Goal: Information Seeking & Learning: Find specific fact

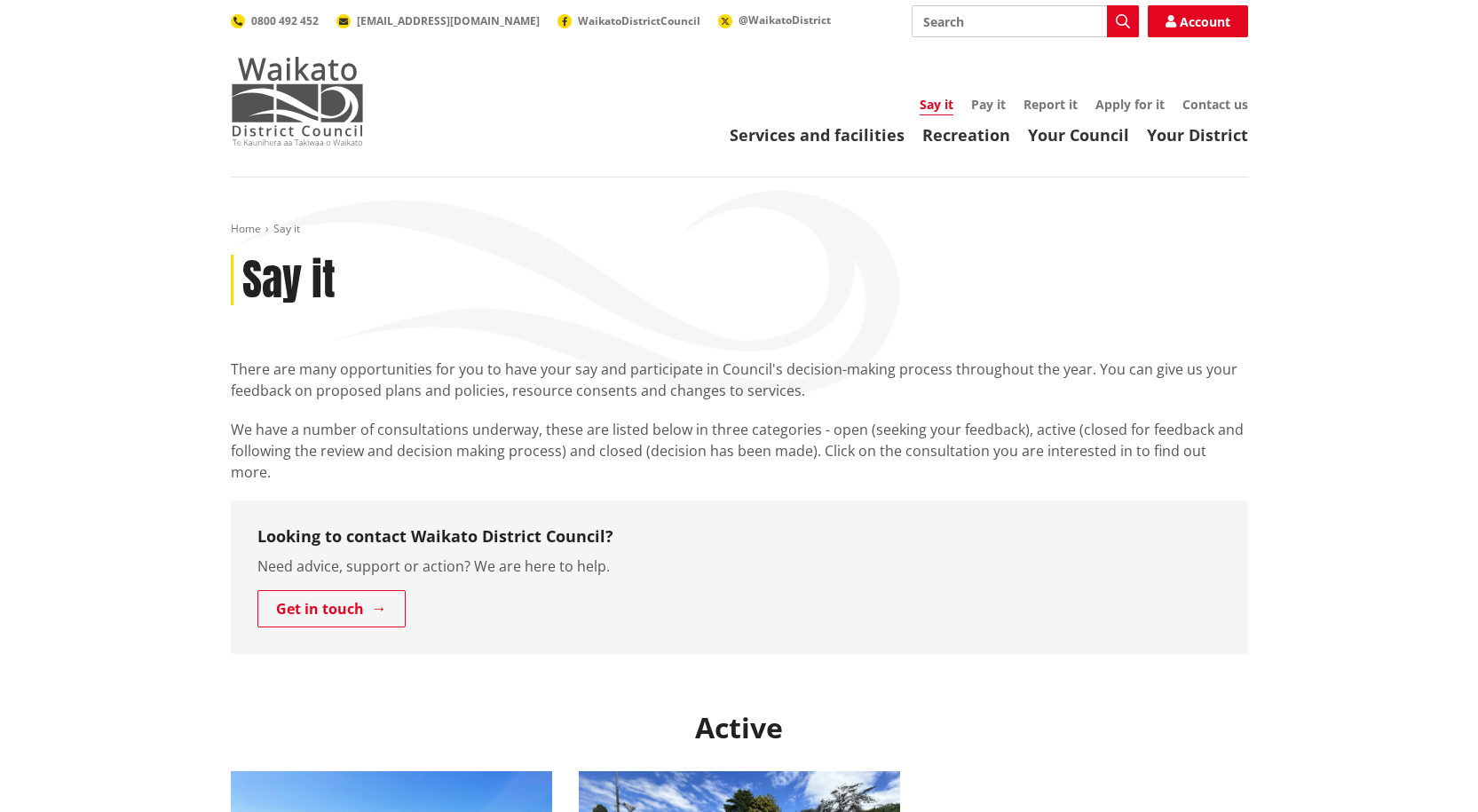
click at [290, 70] on img at bounding box center [297, 101] width 133 height 89
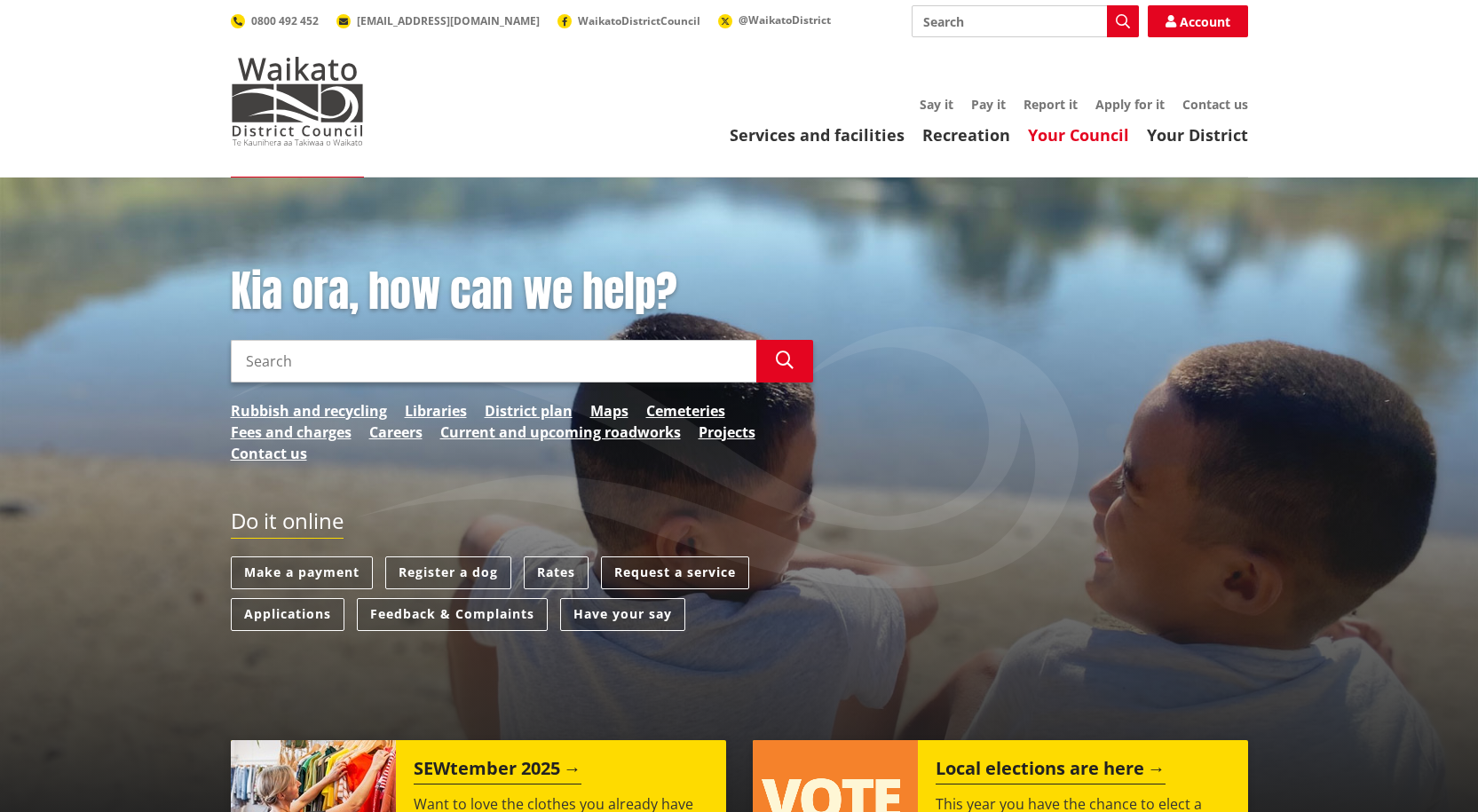
click at [1051, 135] on link "Your Council" at bounding box center [1078, 134] width 101 height 21
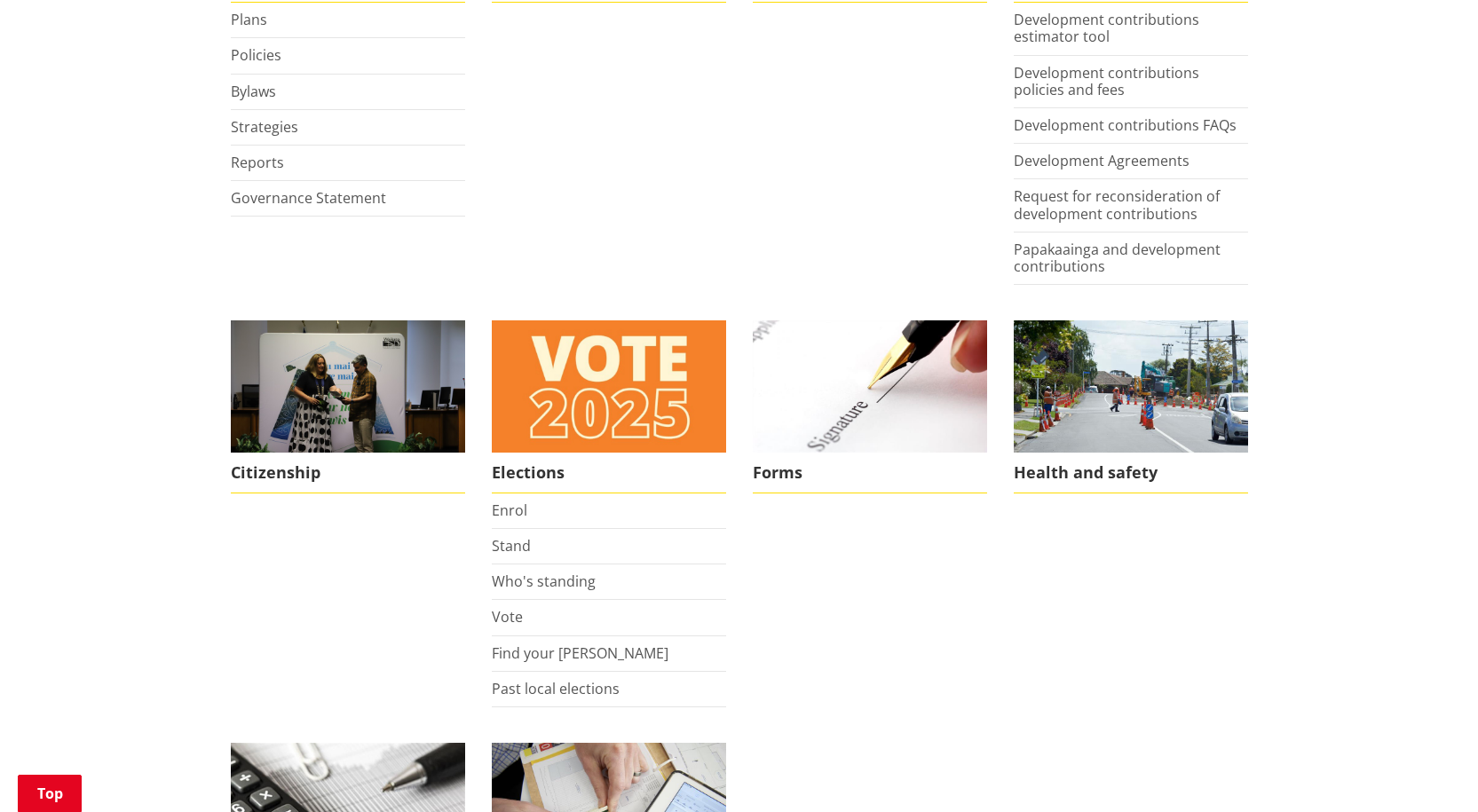
scroll to position [1154, 0]
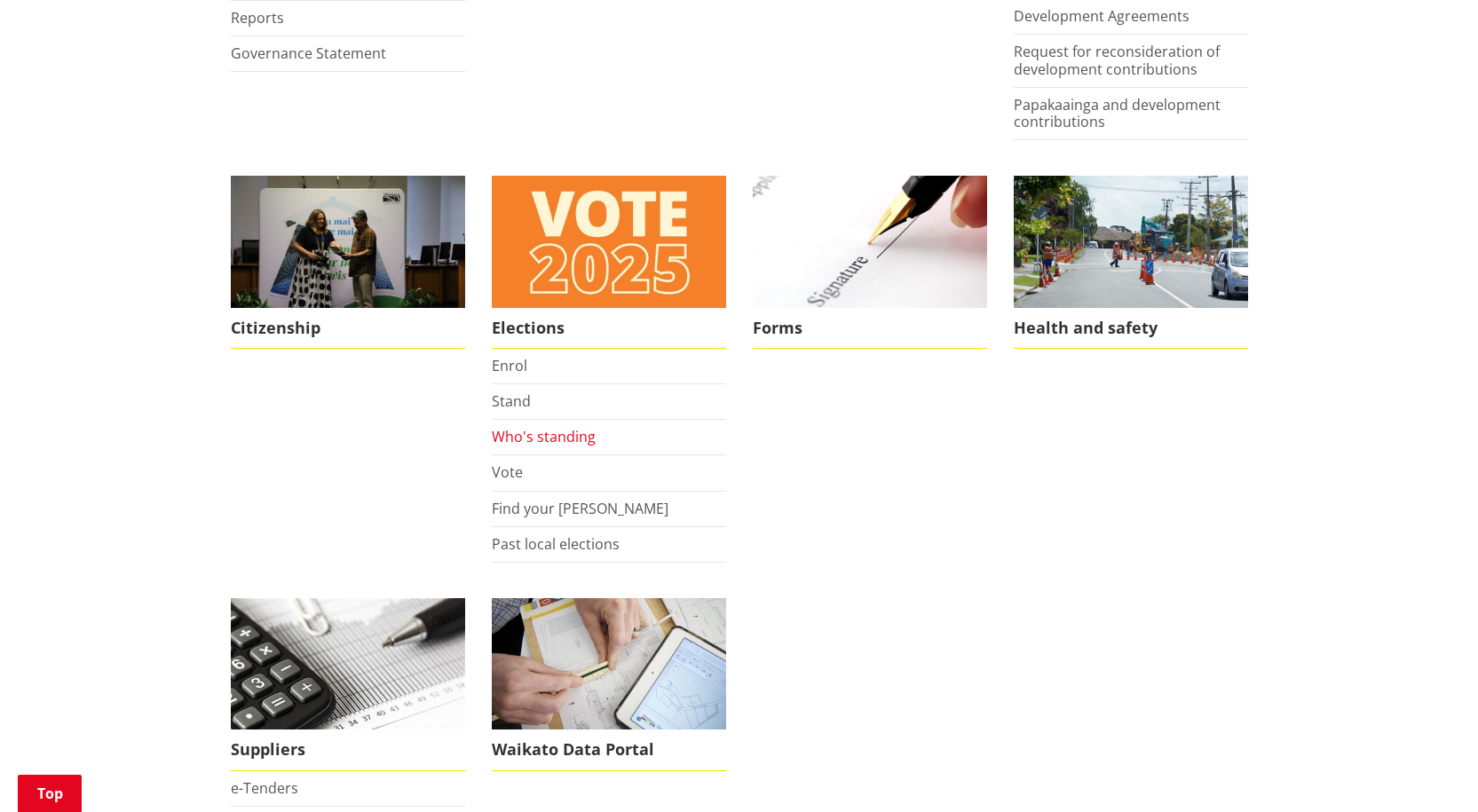
click at [532, 441] on link "Who's standing" at bounding box center [544, 436] width 104 height 19
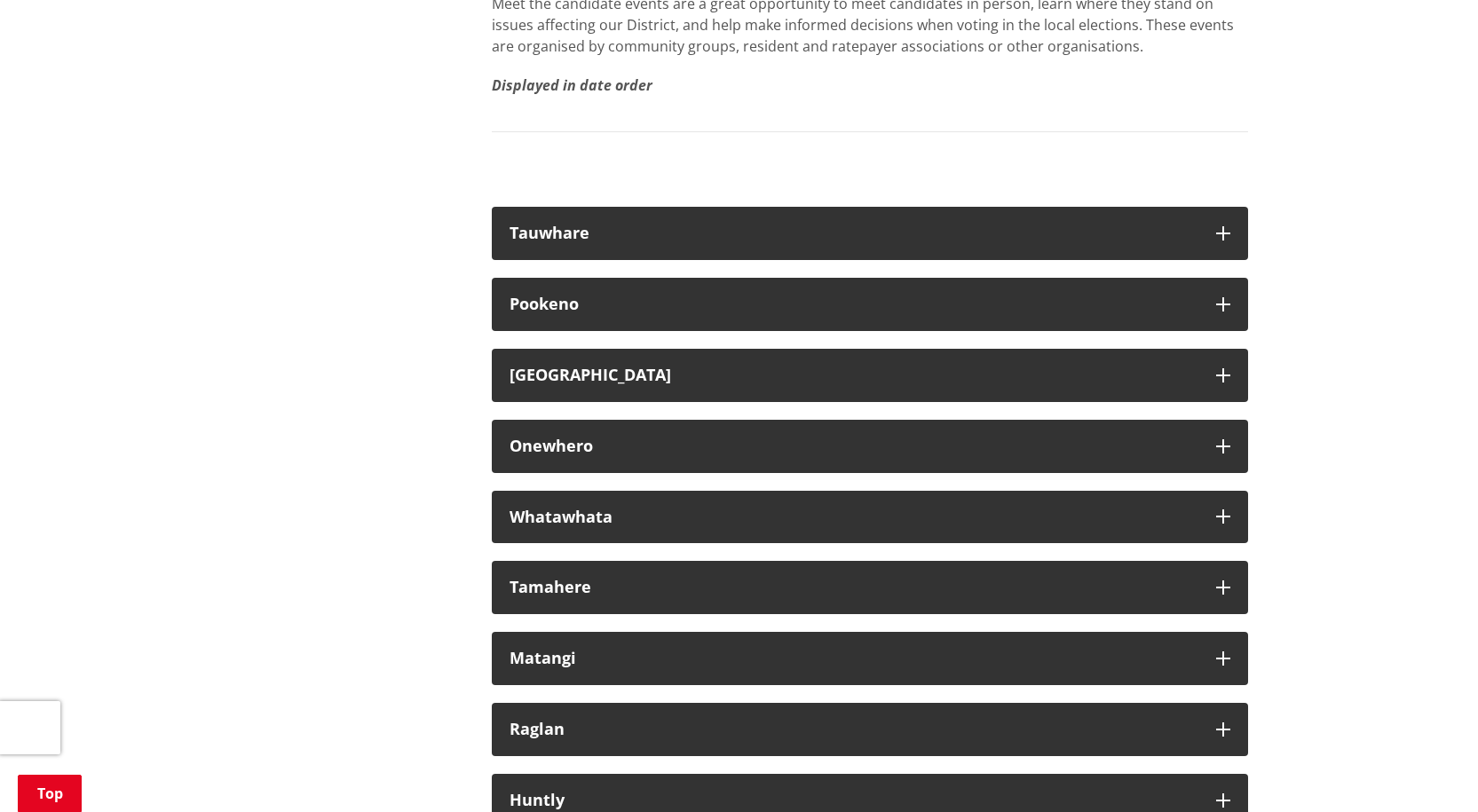
scroll to position [10026, 0]
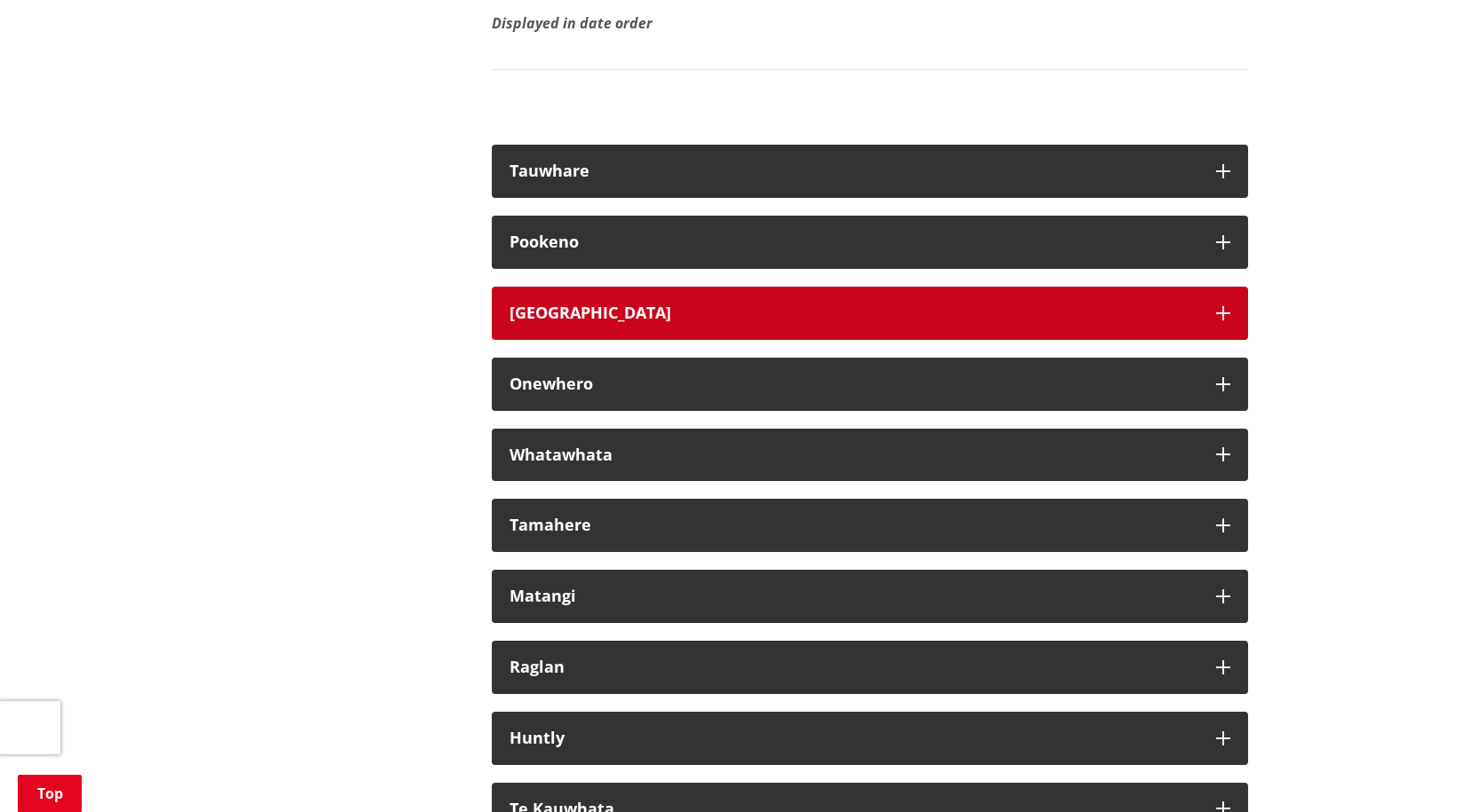
click at [645, 340] on button "Tuakau" at bounding box center [870, 313] width 756 height 53
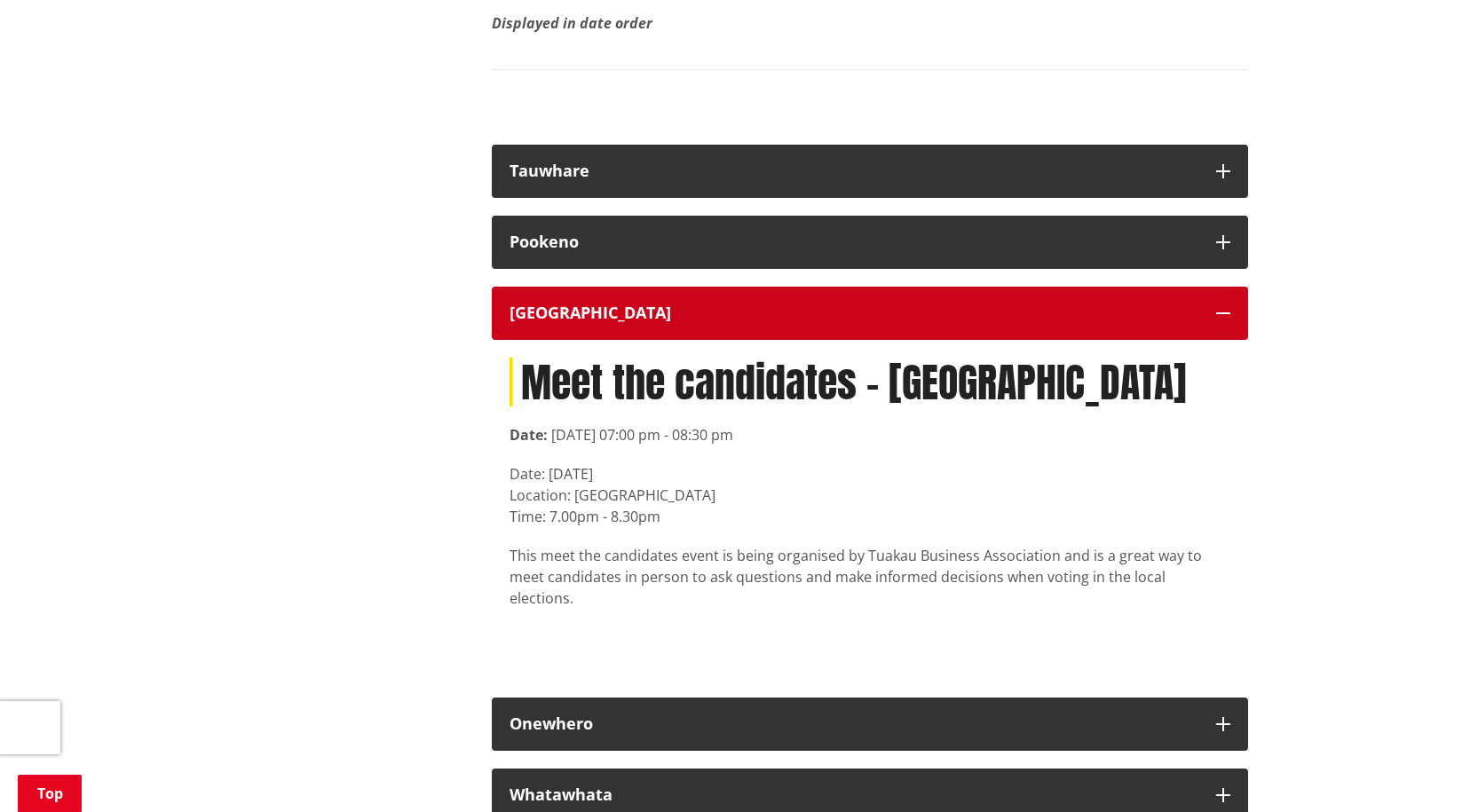
click at [645, 322] on div "Tuakau" at bounding box center [854, 313] width 689 height 18
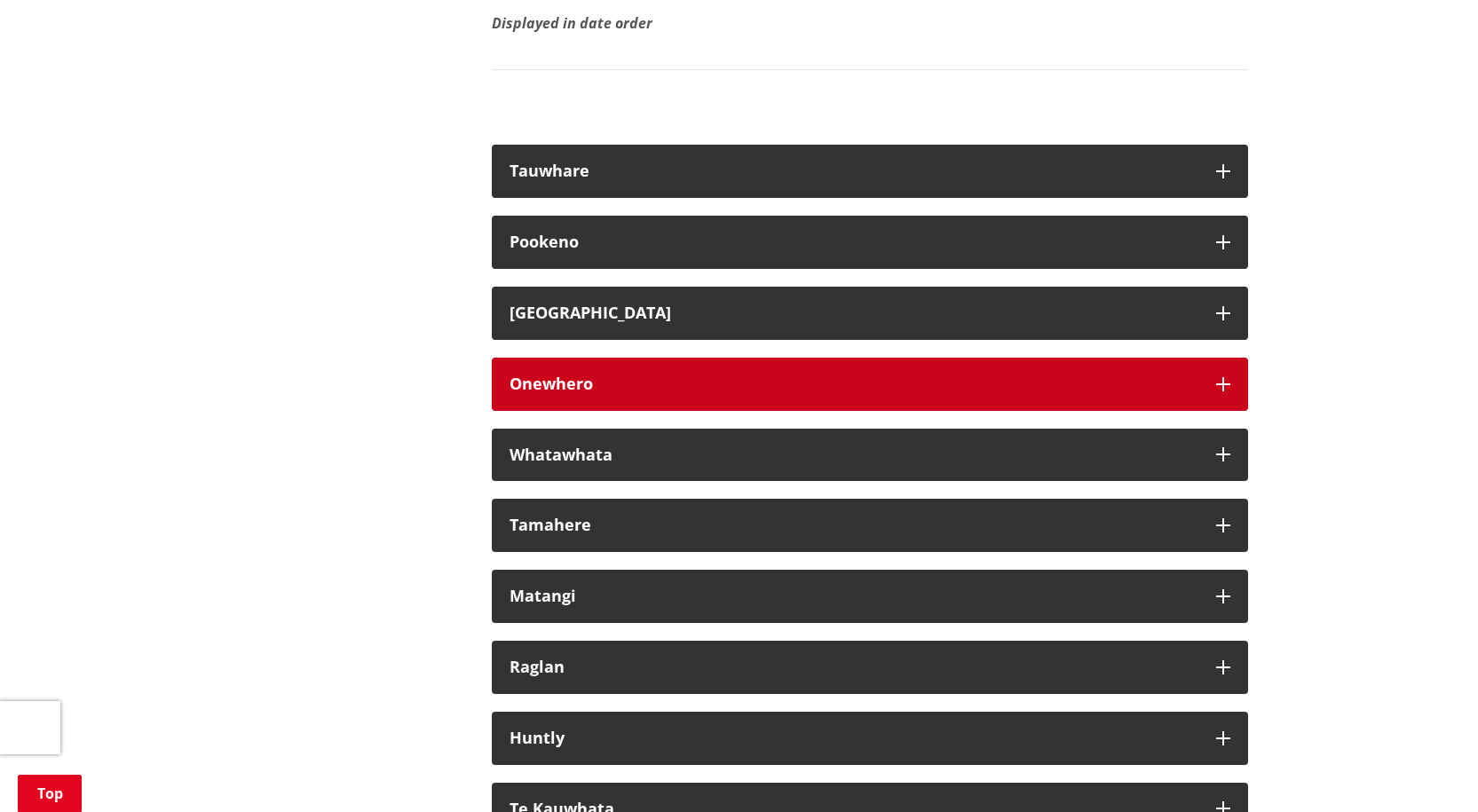
click at [637, 394] on div "Onewhero" at bounding box center [854, 383] width 689 height 18
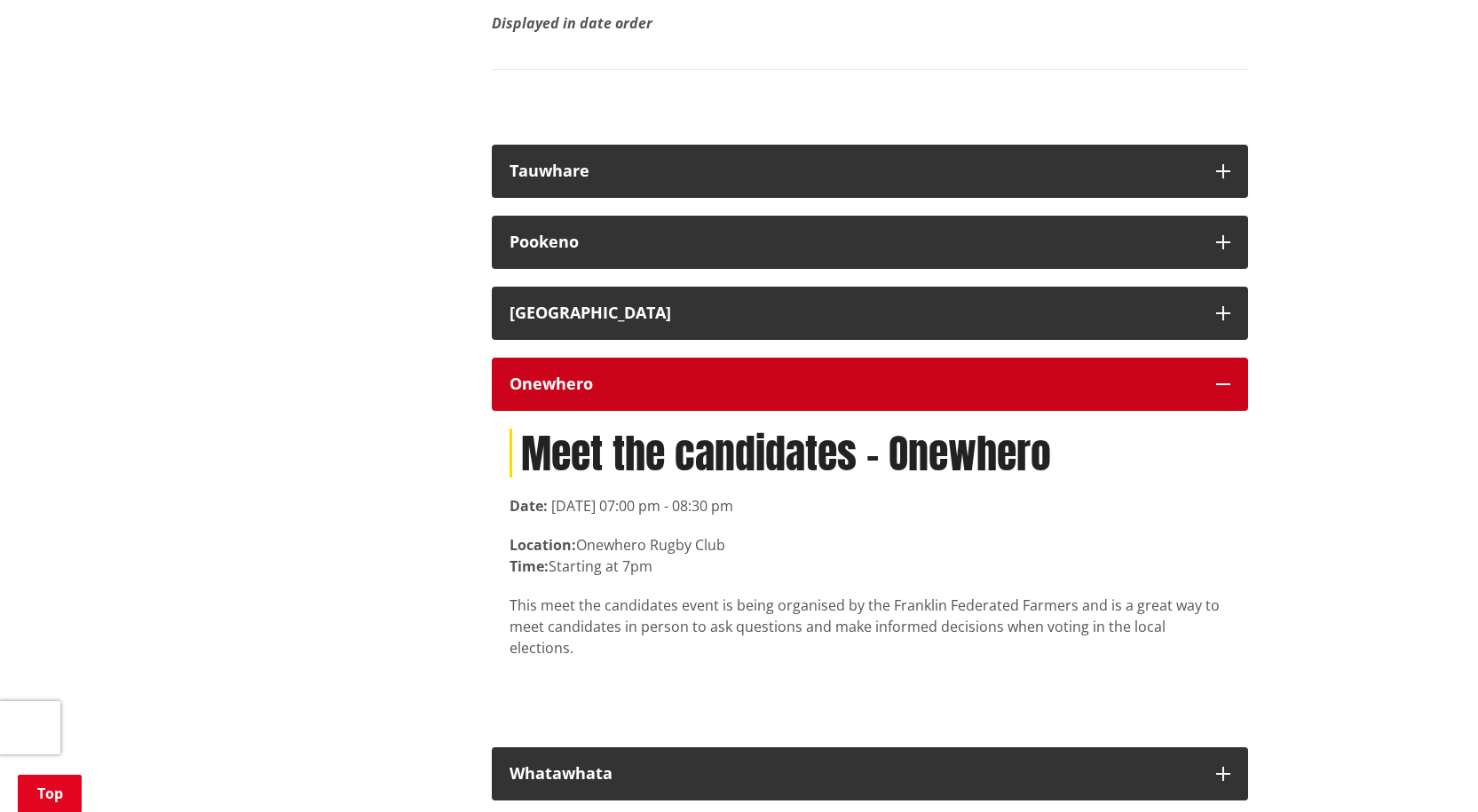
click at [637, 394] on div "Onewhero" at bounding box center [854, 383] width 689 height 18
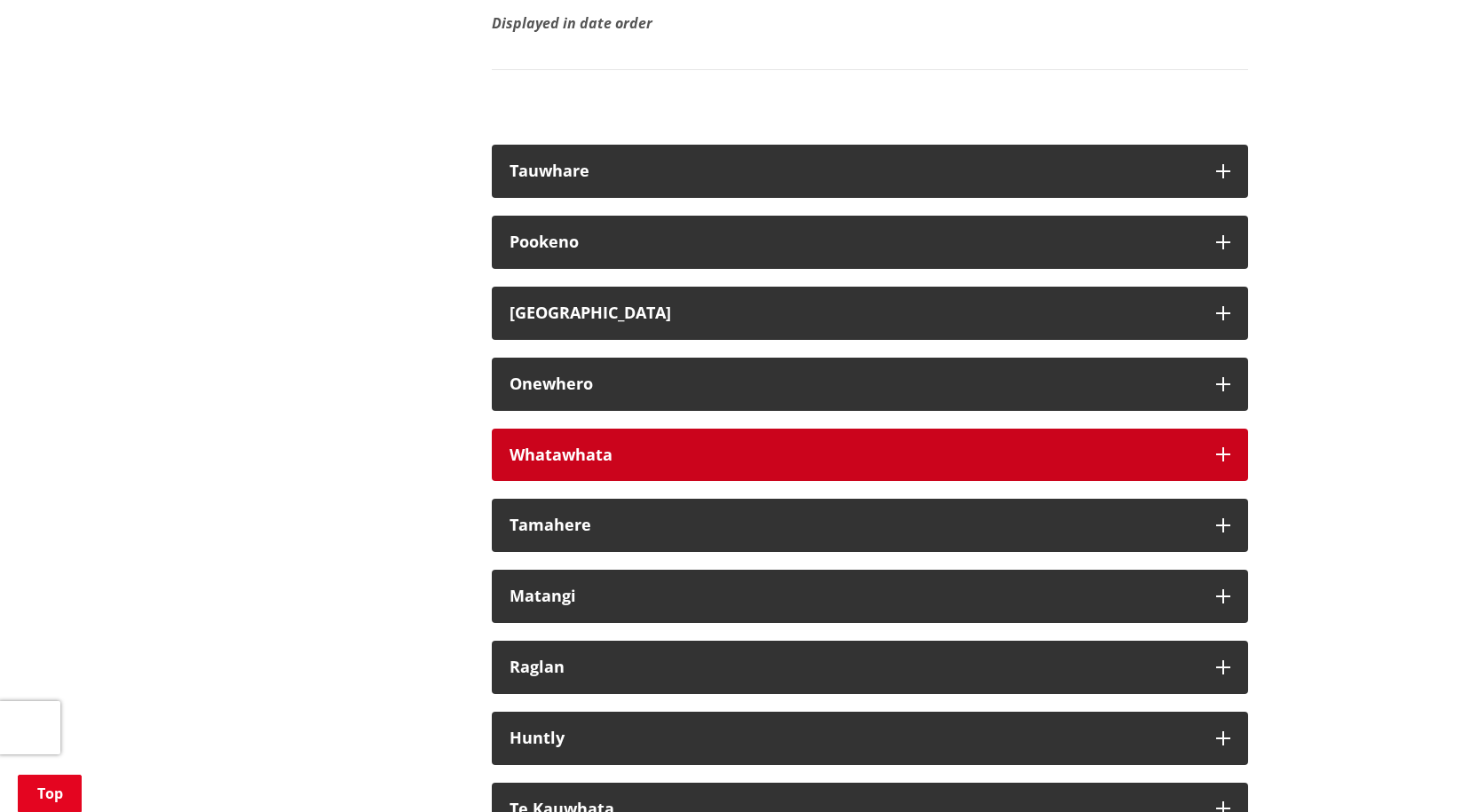
click at [640, 481] on button "Whatawhata" at bounding box center [870, 455] width 756 height 53
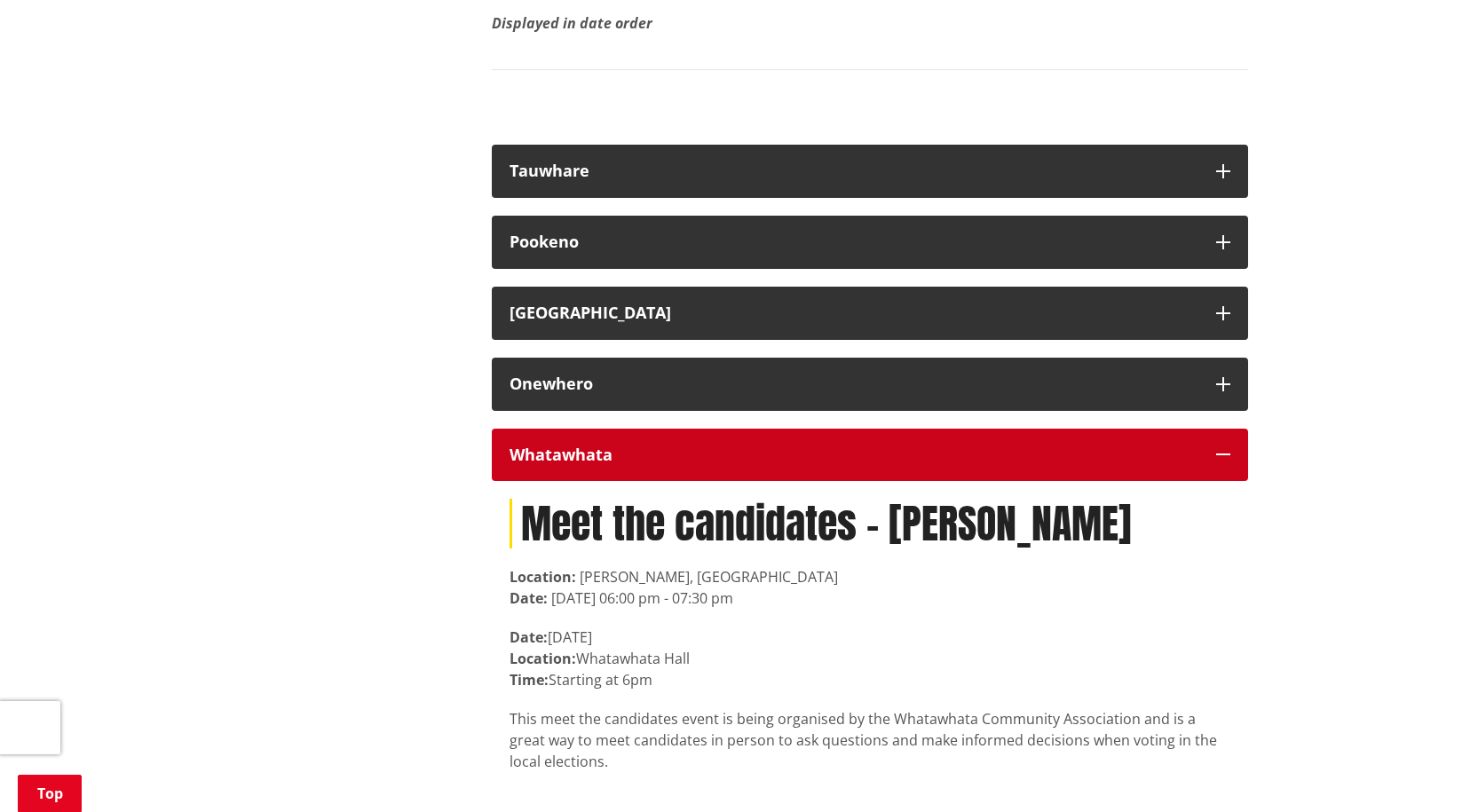
click at [640, 481] on button "Whatawhata" at bounding box center [870, 455] width 756 height 53
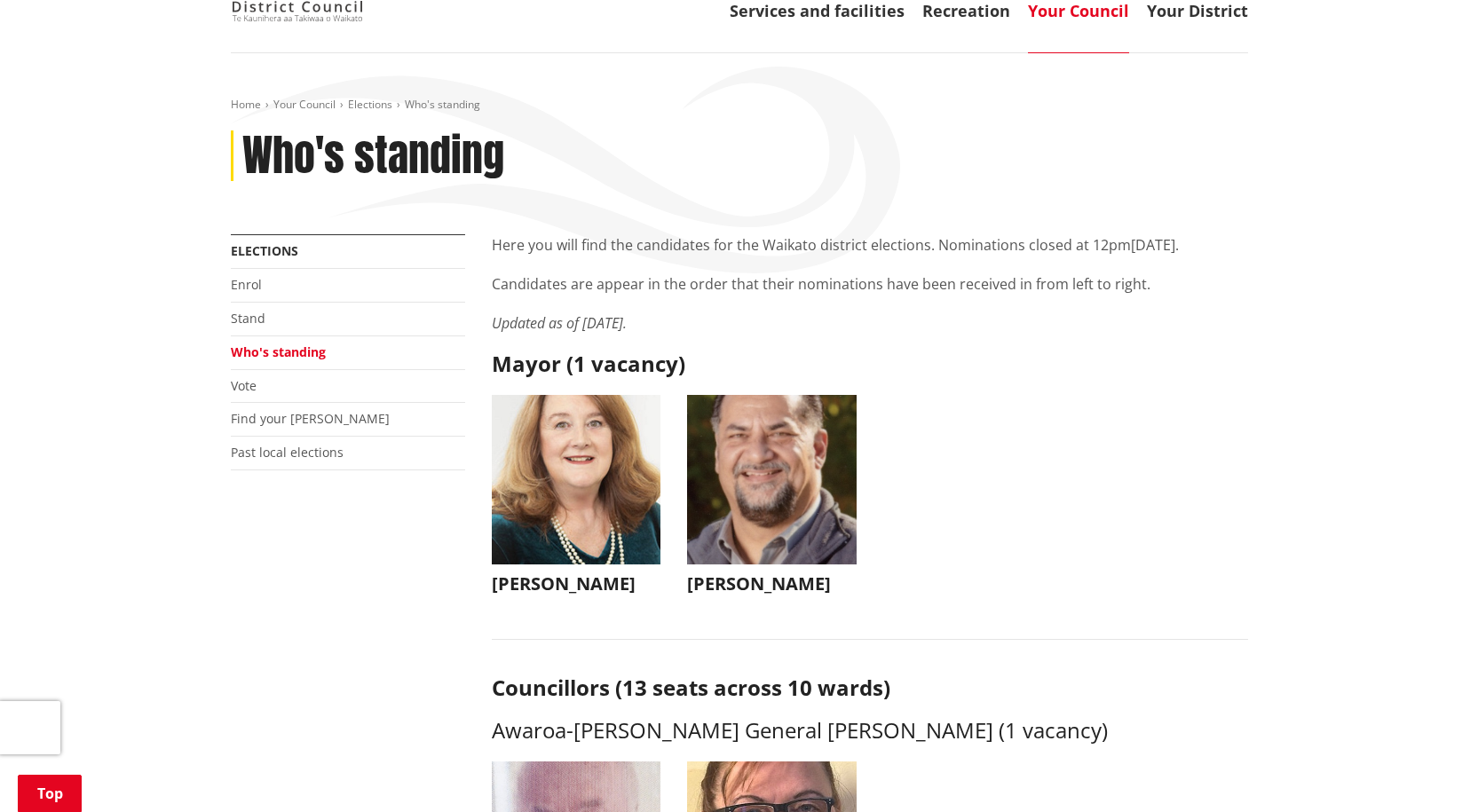
scroll to position [0, 0]
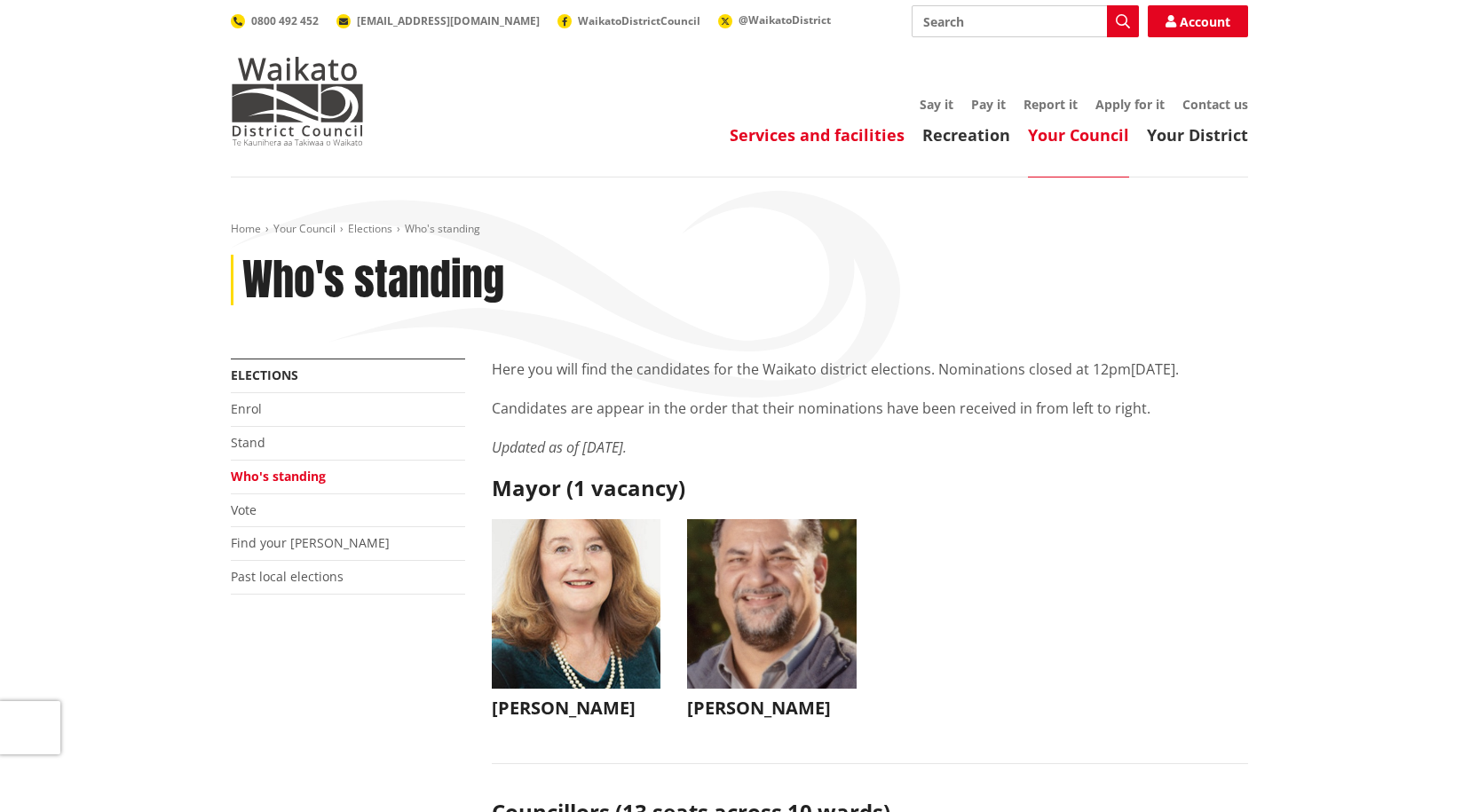
click at [837, 137] on link "Services and facilities" at bounding box center [817, 134] width 175 height 21
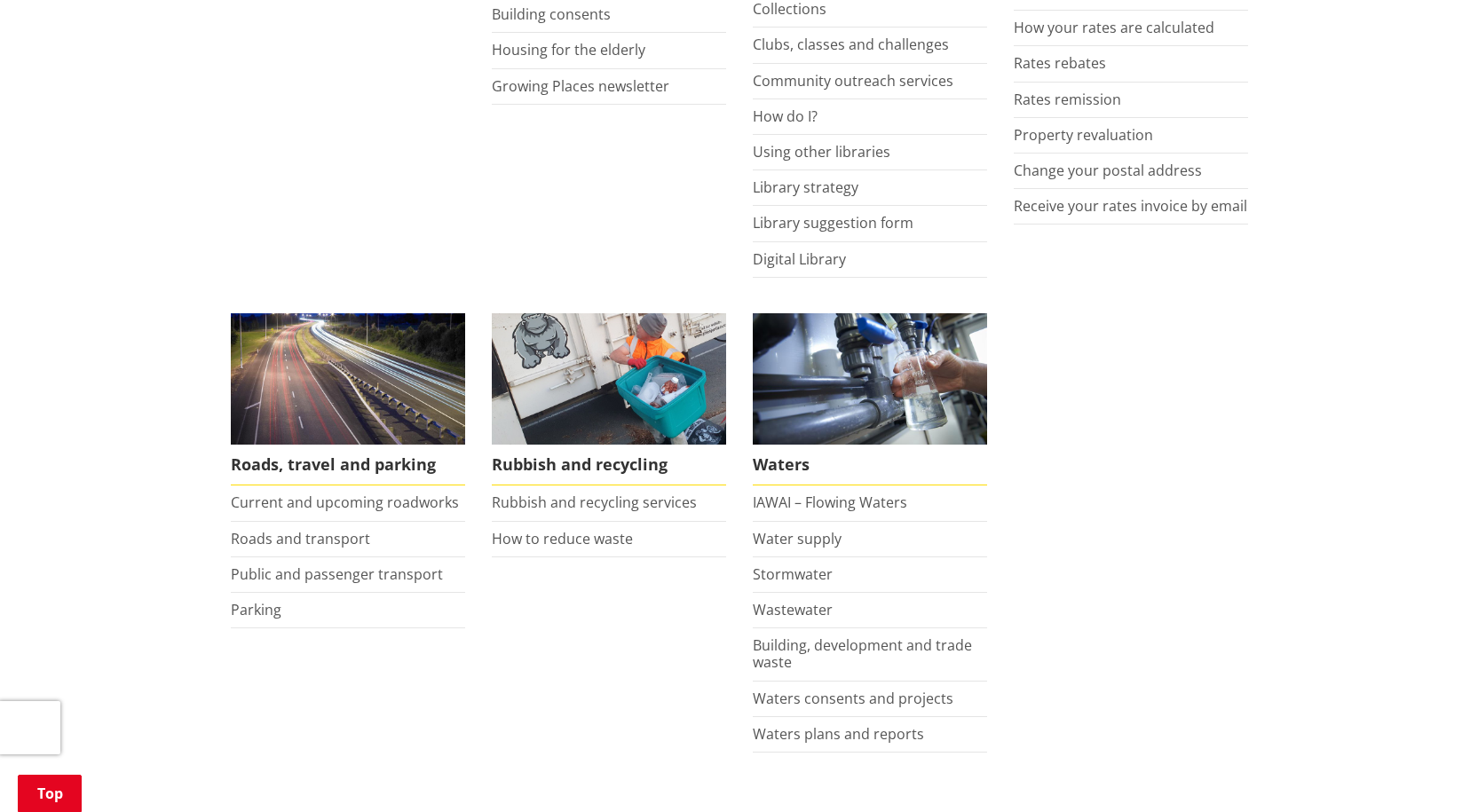
scroll to position [1154, 0]
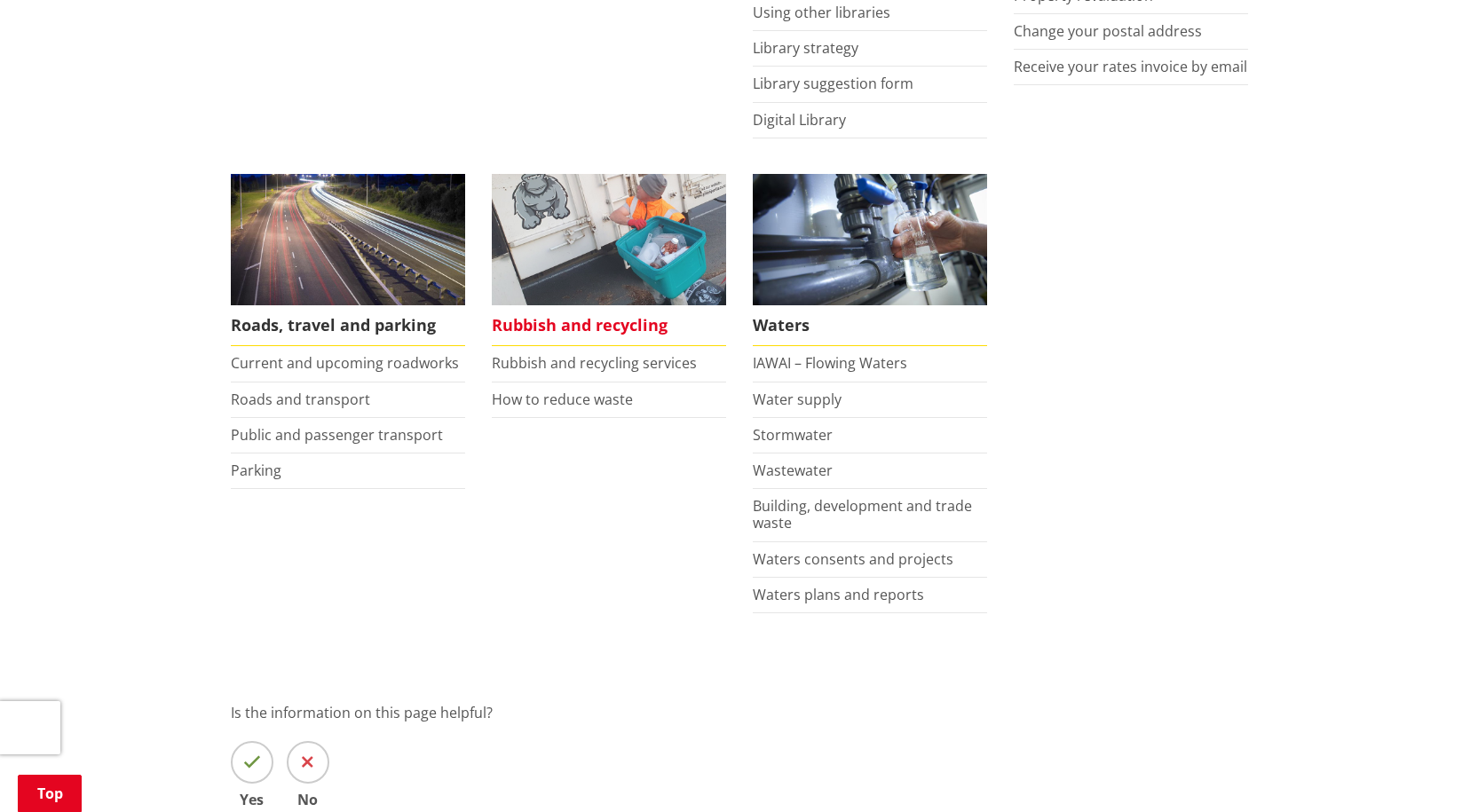
click at [600, 323] on span "Rubbish and recycling" at bounding box center [608, 326] width 234 height 41
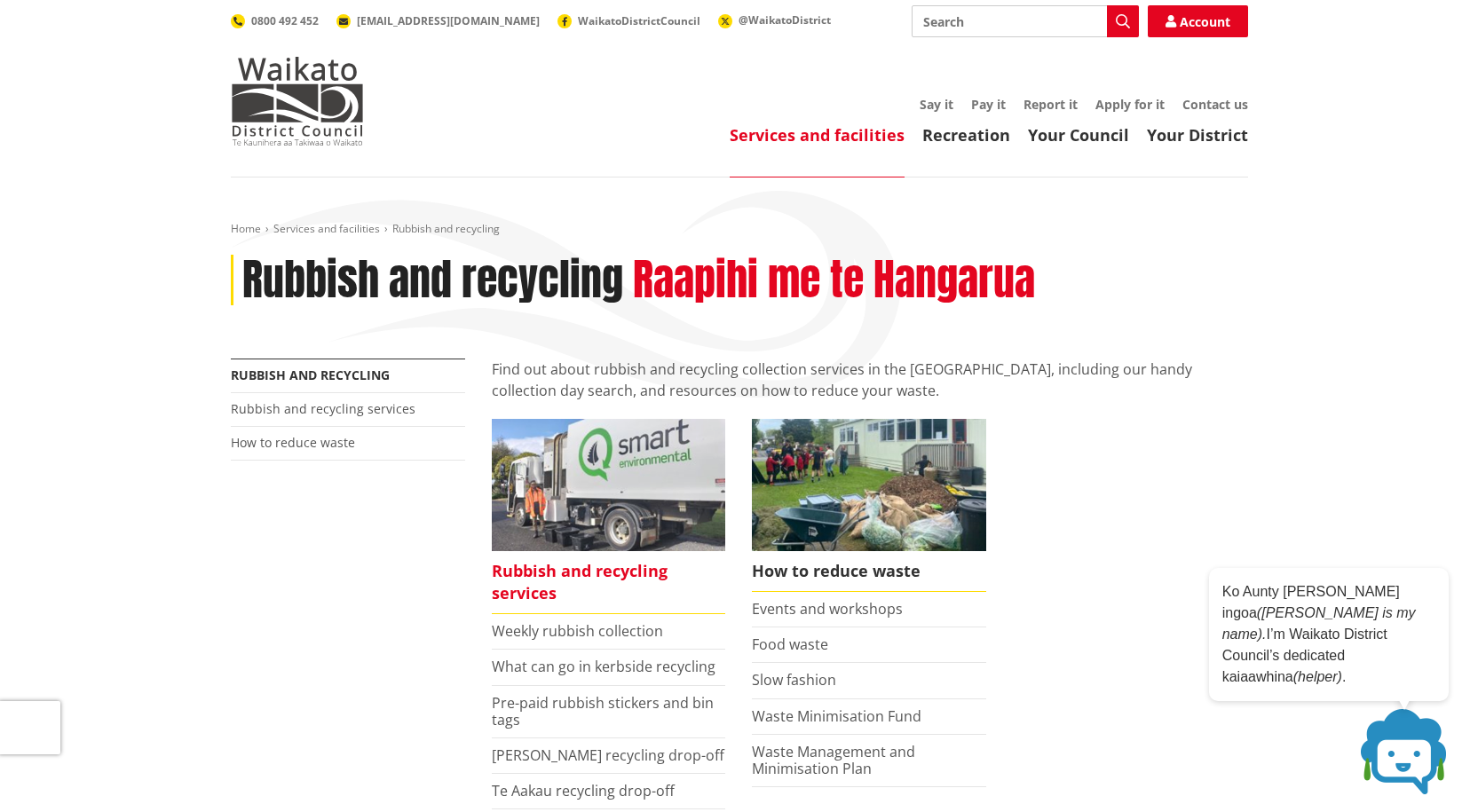
click at [502, 611] on span "Rubbish and recycling services" at bounding box center [608, 582] width 234 height 63
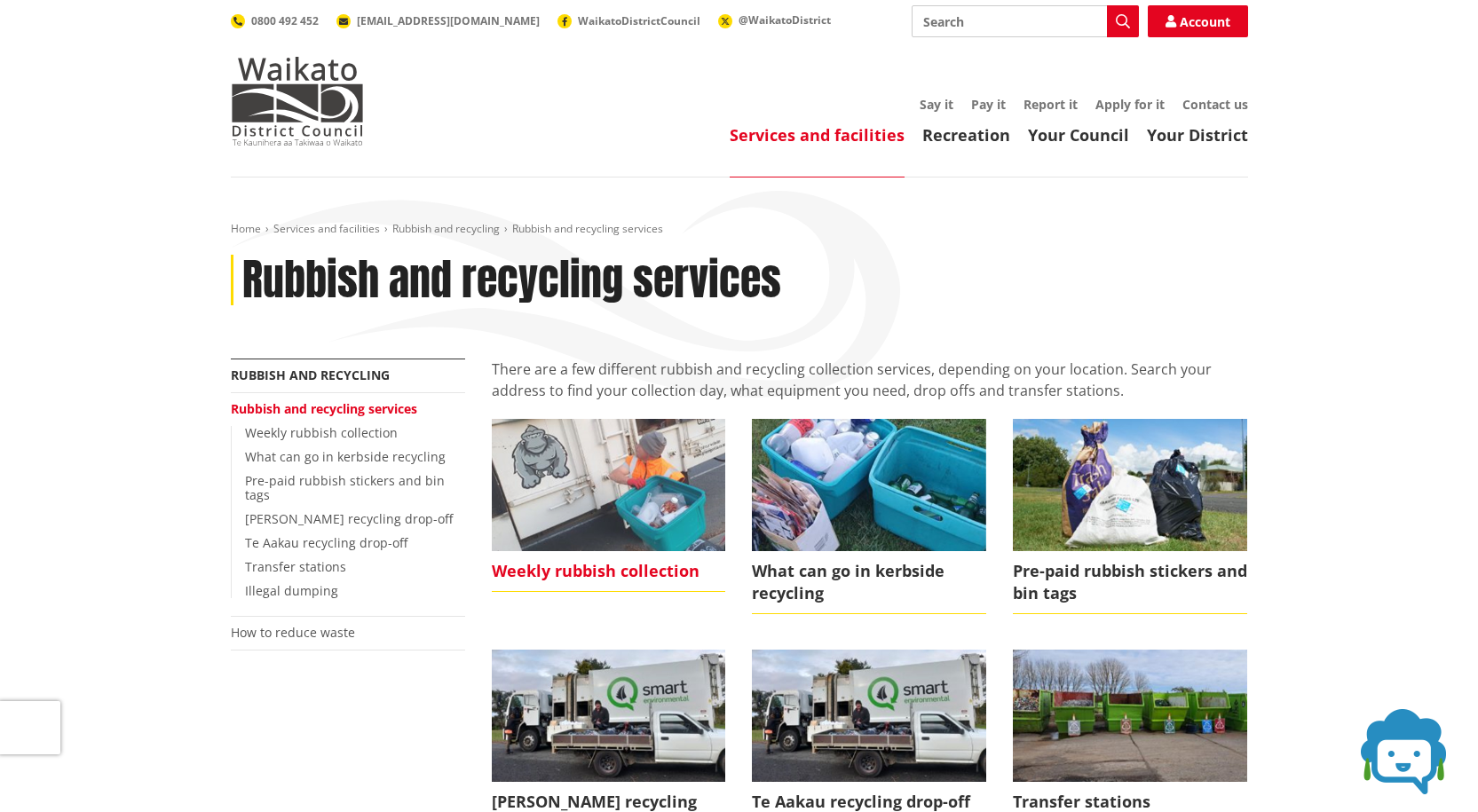
click at [513, 575] on span "Weekly rubbish collection" at bounding box center [608, 571] width 234 height 41
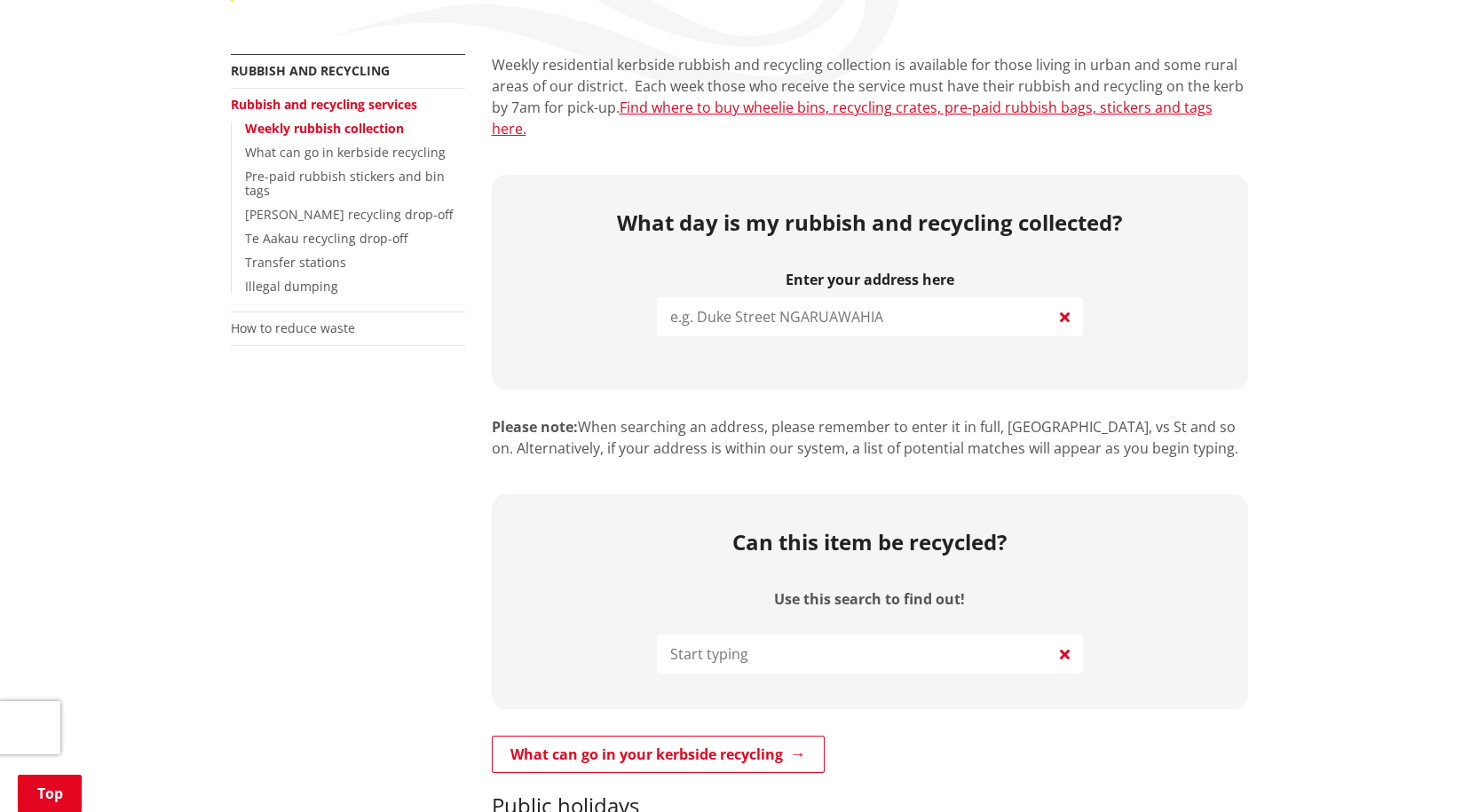
scroll to position [355, 0]
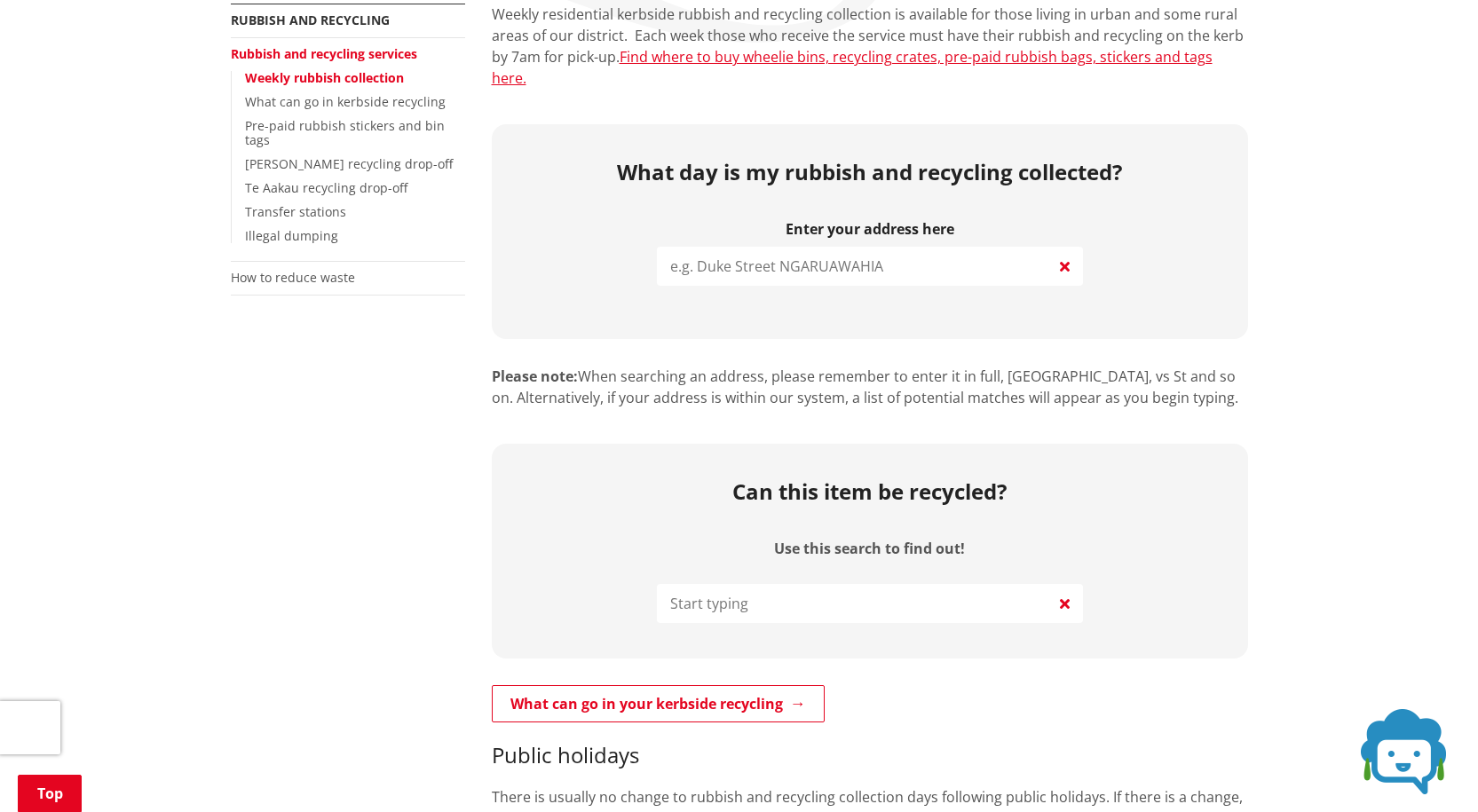
click at [745, 248] on input "search" at bounding box center [870, 266] width 426 height 39
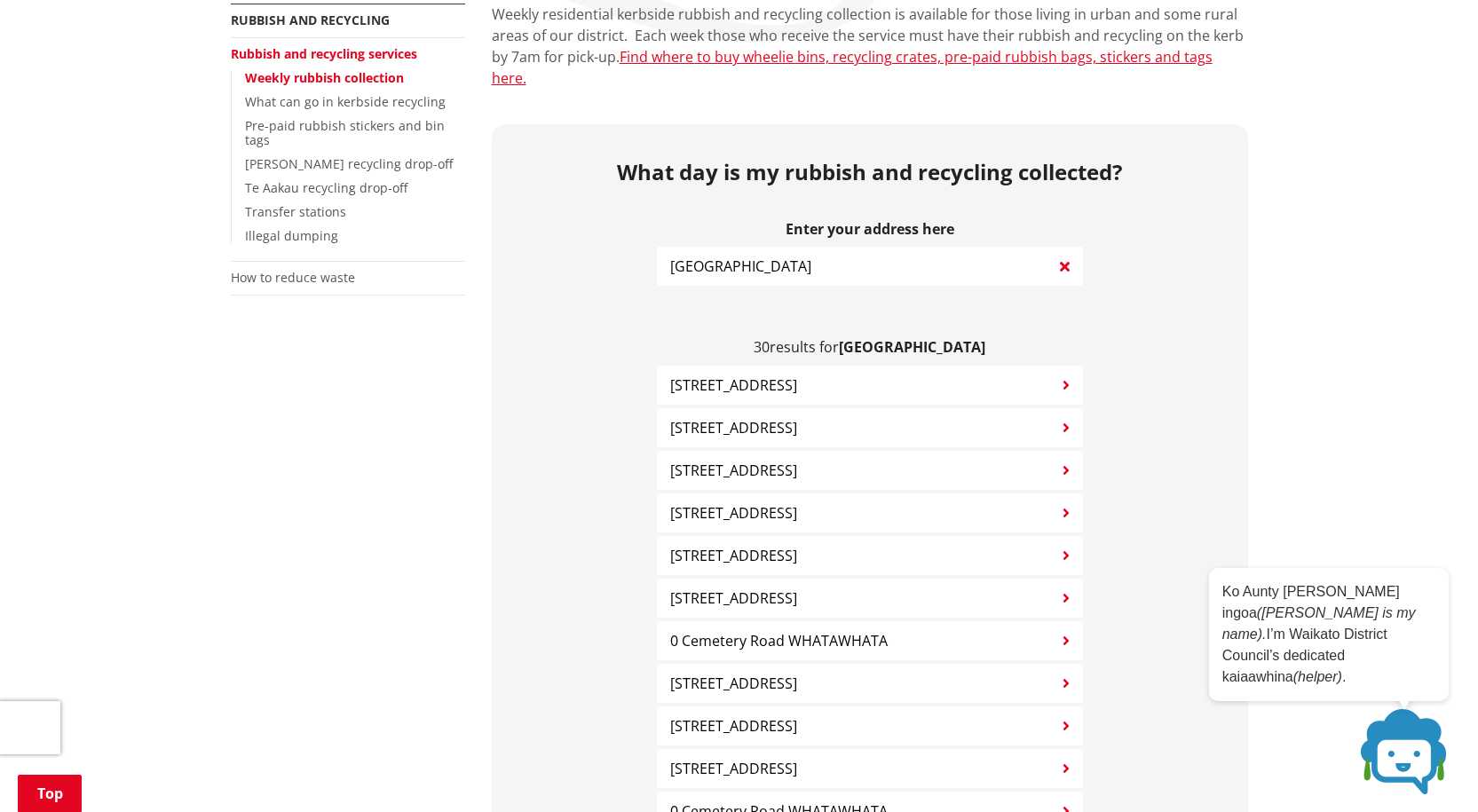
click at [772, 417] on span "[STREET_ADDRESS]" at bounding box center [733, 427] width 127 height 21
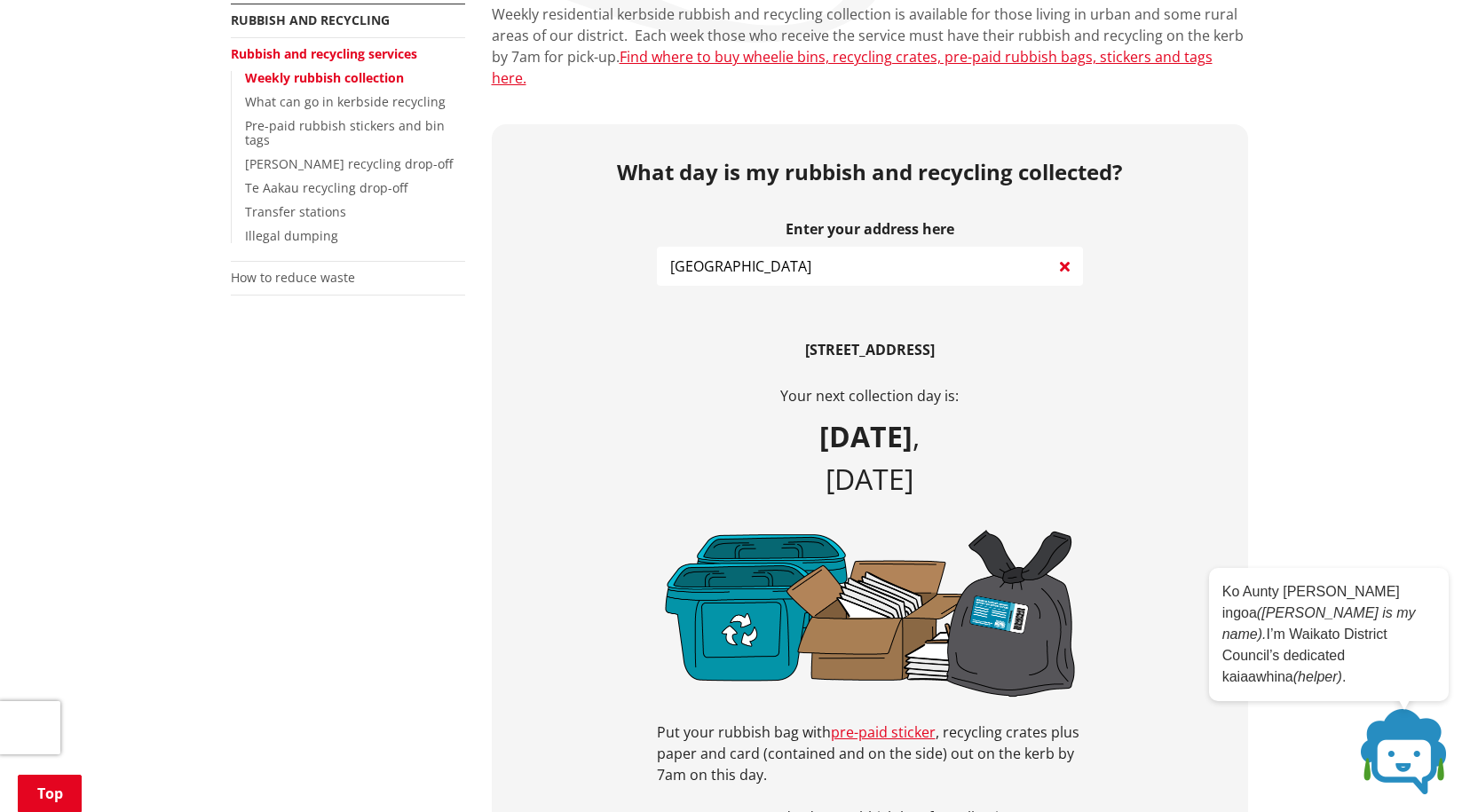
drag, startPoint x: 768, startPoint y: 245, endPoint x: 632, endPoint y: 244, distance: 136.0
click at [632, 244] on div "What day is my rubbish and recycling collected? Enter your address here [GEOGRA…" at bounding box center [870, 546] width 756 height 845
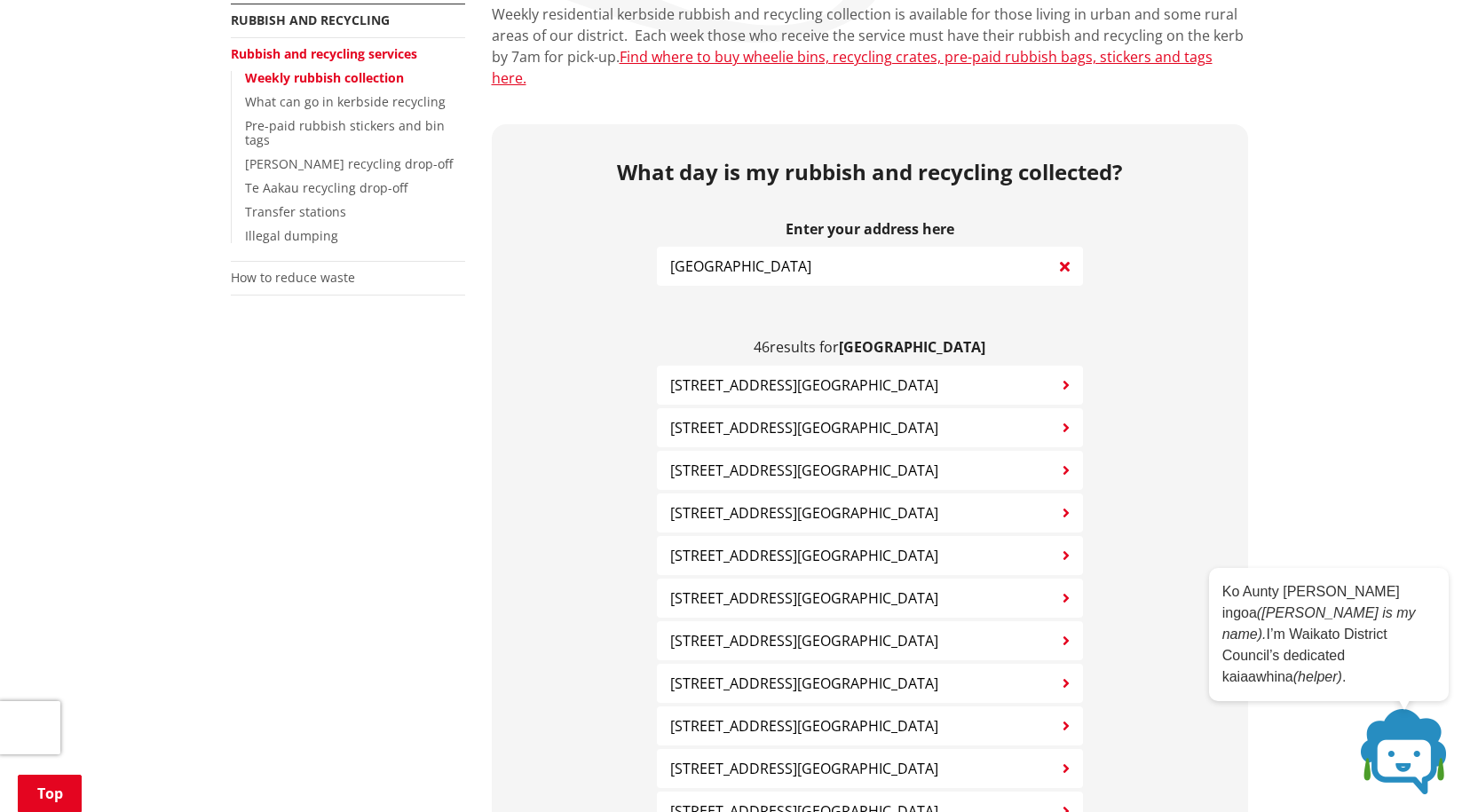
type input "[GEOGRAPHIC_DATA]"
click at [782, 502] on span "[STREET_ADDRESS][GEOGRAPHIC_DATA]" at bounding box center [804, 512] width 268 height 21
